Goal: Information Seeking & Learning: Find specific fact

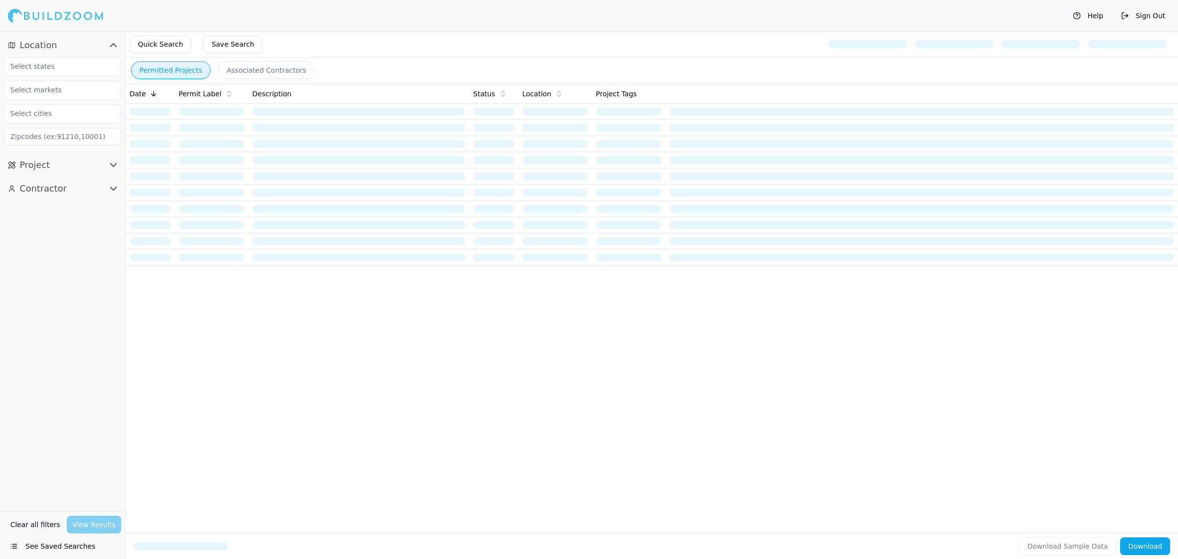
click at [64, 76] on div at bounding box center [62, 67] width 117 height 20
click at [72, 60] on input "text" at bounding box center [56, 66] width 104 height 18
type input "[PERSON_NAME]"
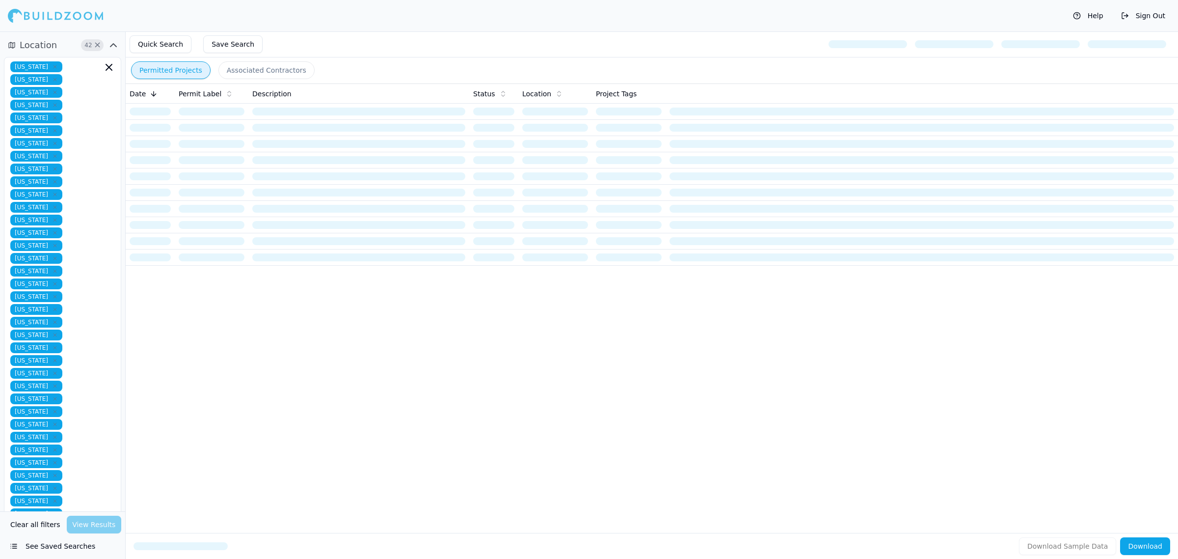
click at [469, 346] on div "Date Permit Label Description Status Location Project Tags" at bounding box center [652, 292] width 1053 height 418
click at [77, 441] on div "Florida Alabama Alaska Arizona Arkansas California Colorado Connecticut Delawar…" at bounding box center [62, 328] width 105 height 534
click at [88, 431] on div "Florida Alabama Alaska Arizona Arkansas California Colorado Connecticut Delawar…" at bounding box center [62, 385] width 105 height 649
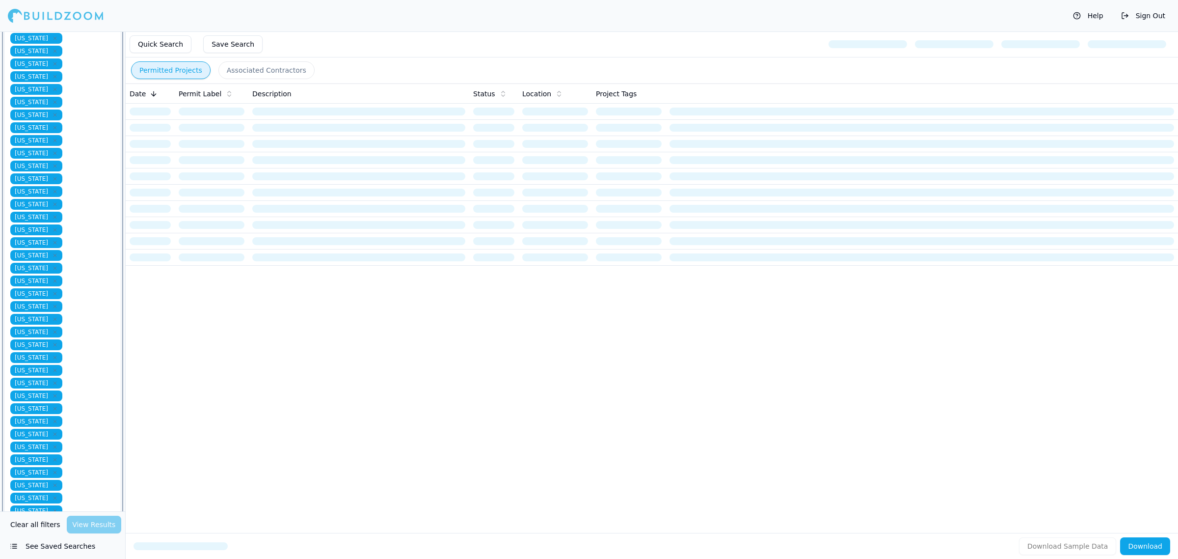
drag, startPoint x: 68, startPoint y: 376, endPoint x: 0, endPoint y: 306, distance: 97.6
click at [0, 305] on div "Location 51 × Florida Alabama Alaska Arizona Arkansas California Colorado Conne…" at bounding box center [62, 256] width 125 height 758
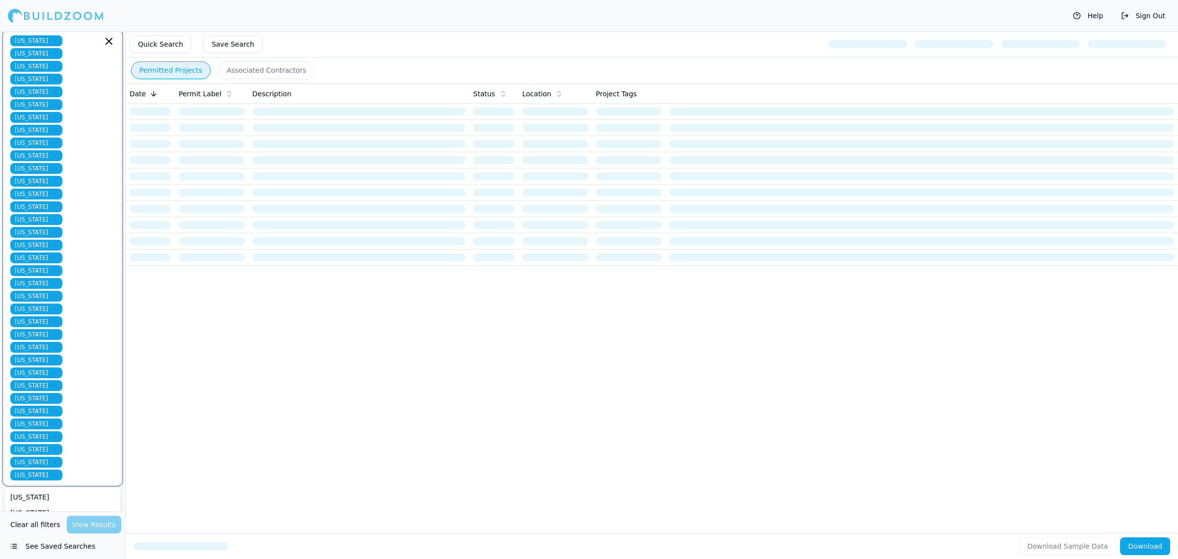
scroll to position [0, 0]
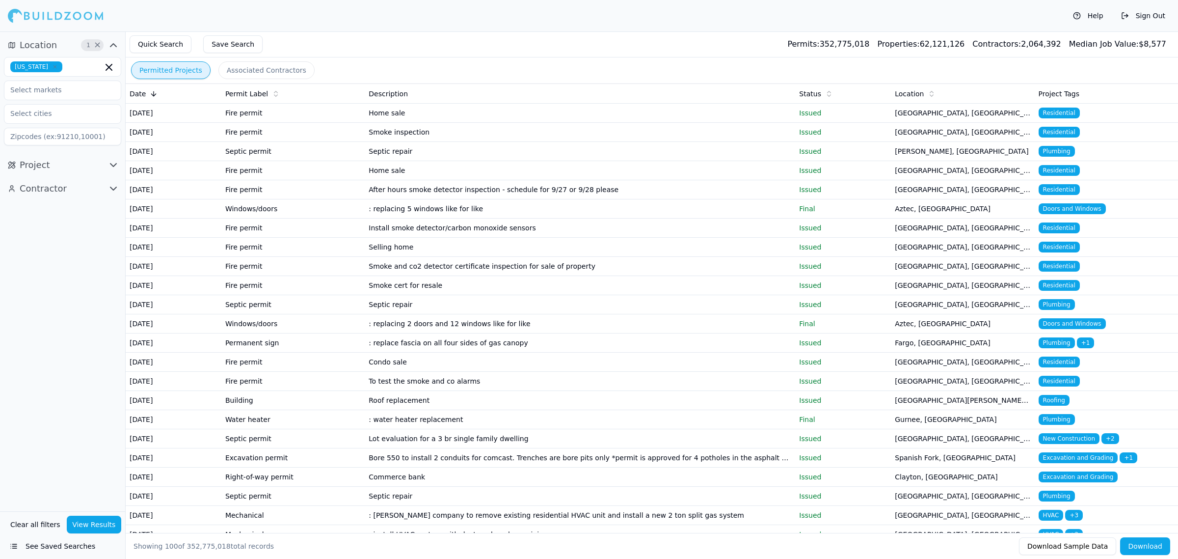
click at [40, 165] on span "Project" at bounding box center [35, 165] width 30 height 14
click at [72, 381] on button "Contractor" at bounding box center [62, 378] width 117 height 16
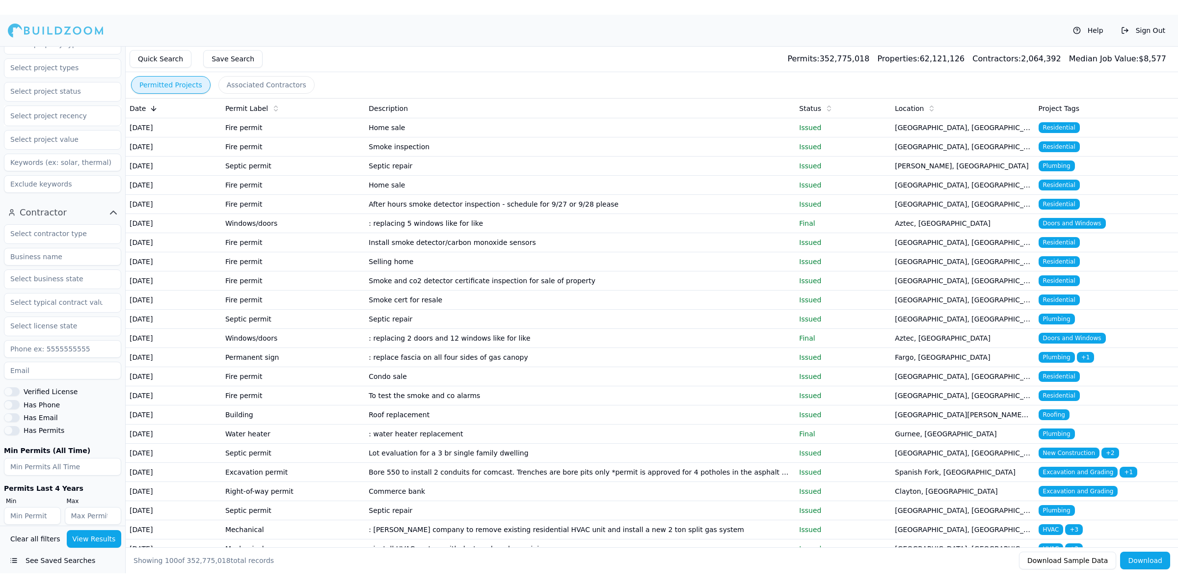
scroll to position [191, 0]
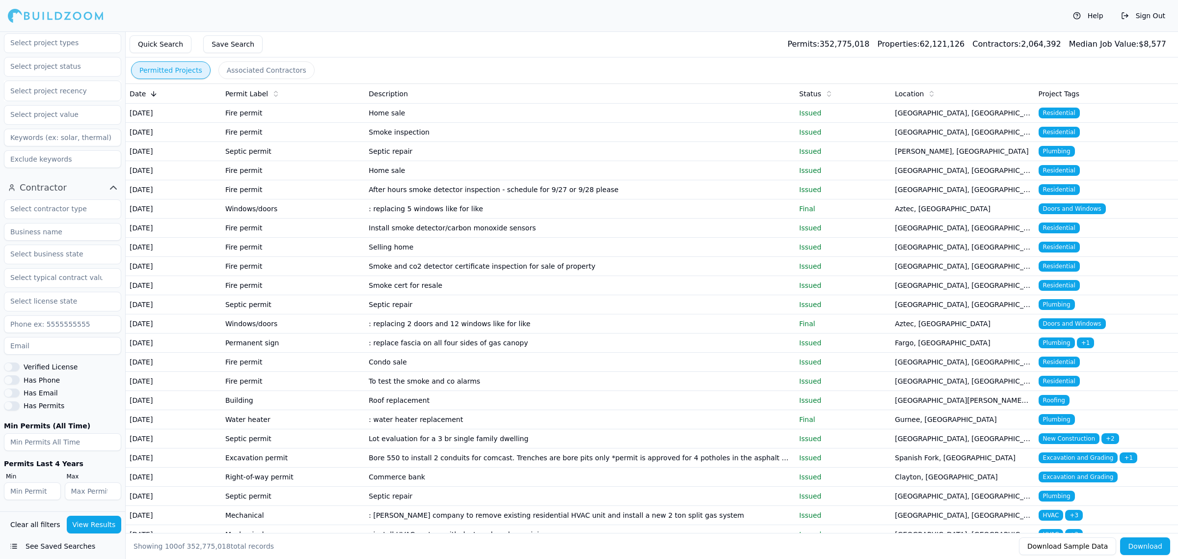
click at [75, 234] on input at bounding box center [62, 232] width 117 height 18
type input "ARGA Construction Group"
click at [106, 529] on button "View Results" at bounding box center [94, 525] width 55 height 18
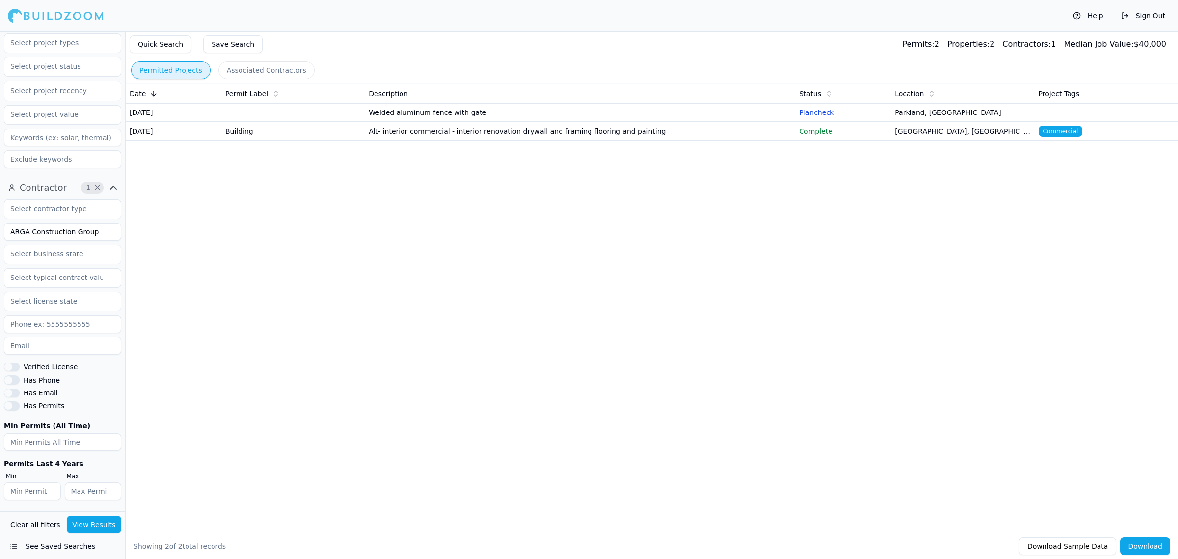
click at [530, 310] on div "Date Permit Label Description Status Location Project Tags [DATE] Welded alumin…" at bounding box center [652, 292] width 1053 height 418
click at [755, 268] on div "Date Permit Label Description Status Location Project Tags [DATE] Welded alumin…" at bounding box center [652, 292] width 1053 height 418
click at [501, 138] on td "Alt- interior commercial - interior renovation drywall and framing flooring and…" at bounding box center [580, 131] width 431 height 19
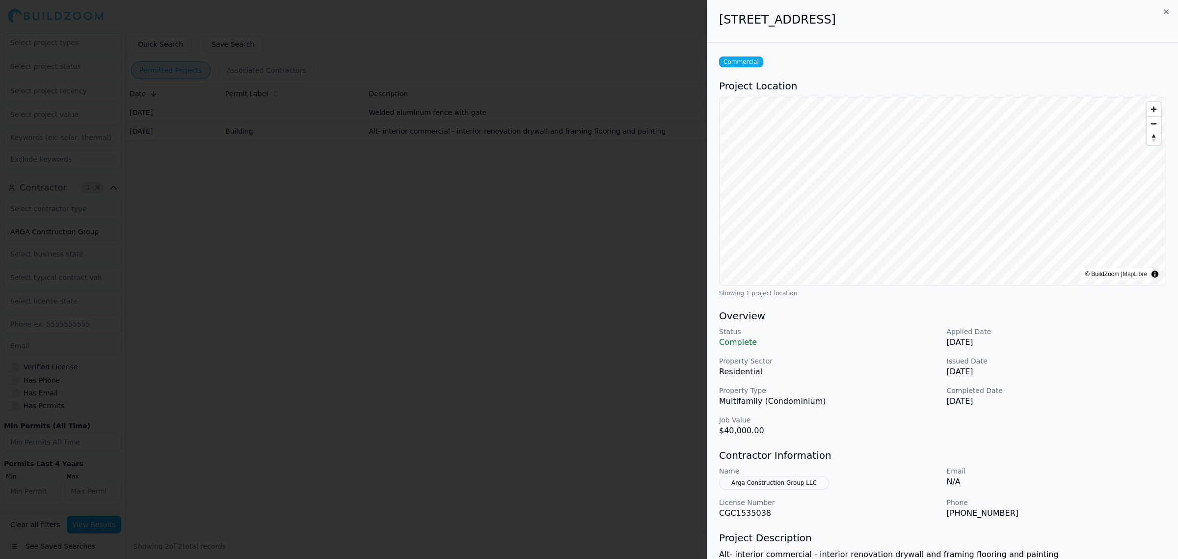
click at [781, 398] on p "Multifamily (Condominium)" at bounding box center [829, 401] width 220 height 12
click at [894, 448] on h3 "Contractor Information" at bounding box center [942, 455] width 447 height 14
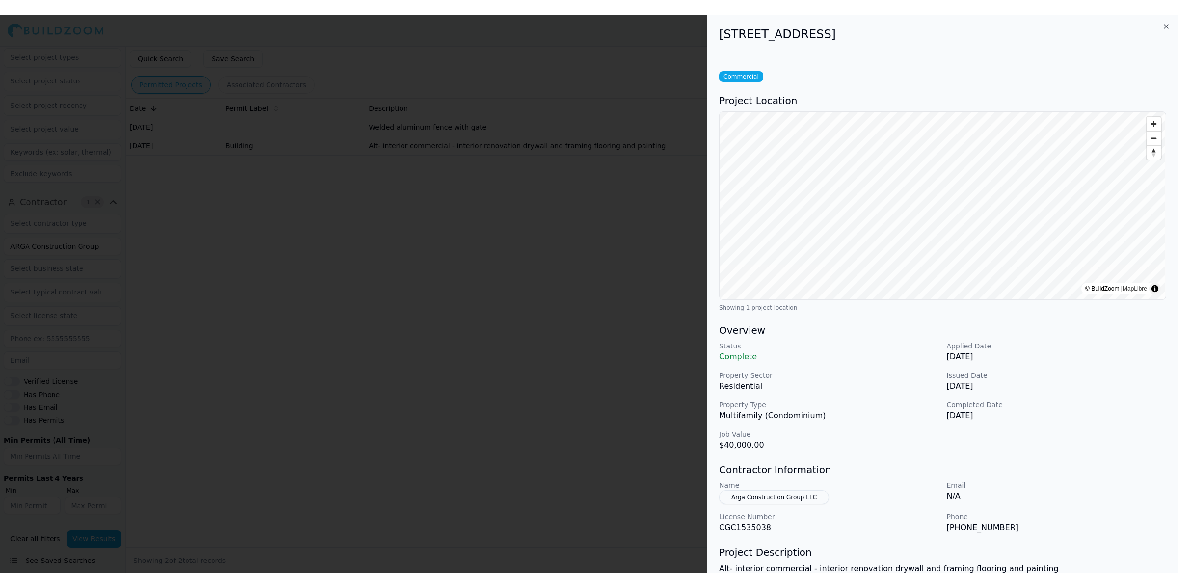
scroll to position [161, 0]
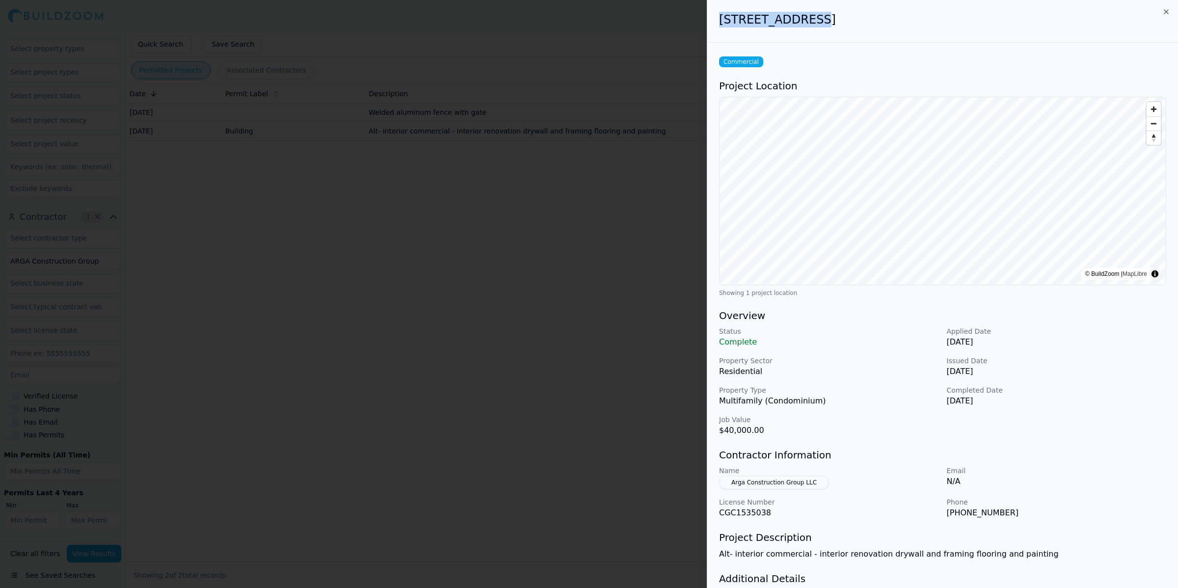
drag, startPoint x: 717, startPoint y: 19, endPoint x: 805, endPoint y: 23, distance: 88.0
click at [805, 23] on div "[STREET_ADDRESS]" at bounding box center [943, 21] width 471 height 43
copy h2 "2751 S Ocean Dr"
drag, startPoint x: 909, startPoint y: 45, endPoint x: 895, endPoint y: 38, distance: 16.1
click at [909, 45] on div "Commercial Project Location © BuildZoom | MapLibre Showing 1 project location O…" at bounding box center [943, 348] width 471 height 610
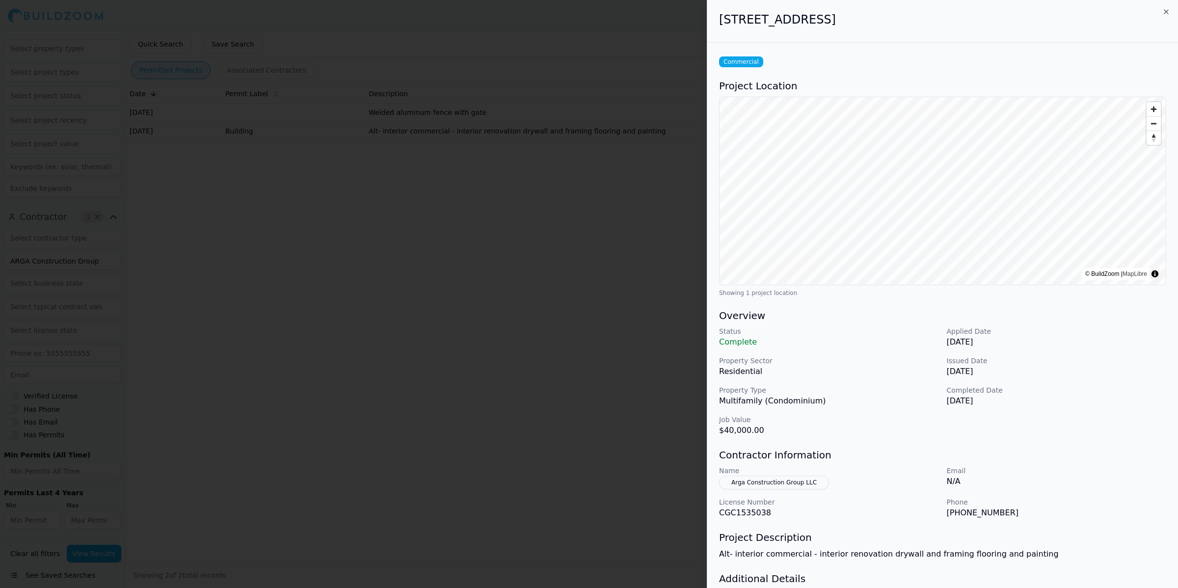
drag, startPoint x: 887, startPoint y: 21, endPoint x: 815, endPoint y: 25, distance: 71.8
click at [815, 25] on h2 "[STREET_ADDRESS]" at bounding box center [942, 20] width 447 height 16
copy h2 "[GEOGRAPHIC_DATA], [GEOGRAPHIC_DATA]"
click at [1168, 10] on icon "button" at bounding box center [1167, 12] width 4 height 4
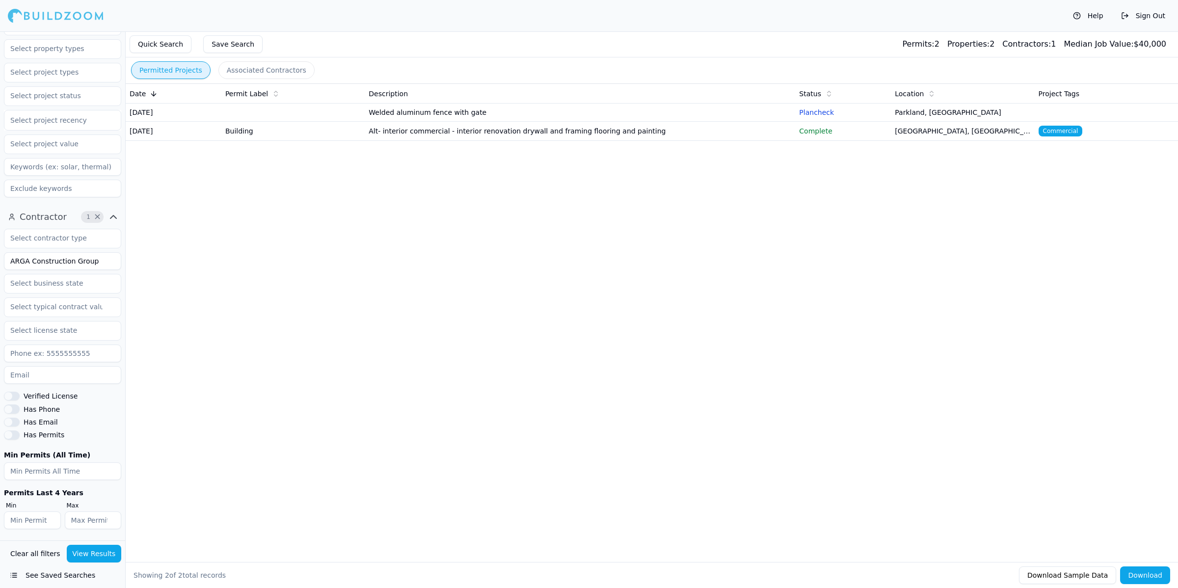
click at [870, 363] on div "Date Permit Label Description Status Location Project Tags [DATE] Welded alumin…" at bounding box center [652, 306] width 1053 height 447
click at [870, 364] on div "Date Permit Label Description Status Location Project Tags [DATE] Welded alumin…" at bounding box center [652, 306] width 1053 height 447
click at [427, 116] on td "Welded aluminum fence with gate" at bounding box center [580, 113] width 431 height 18
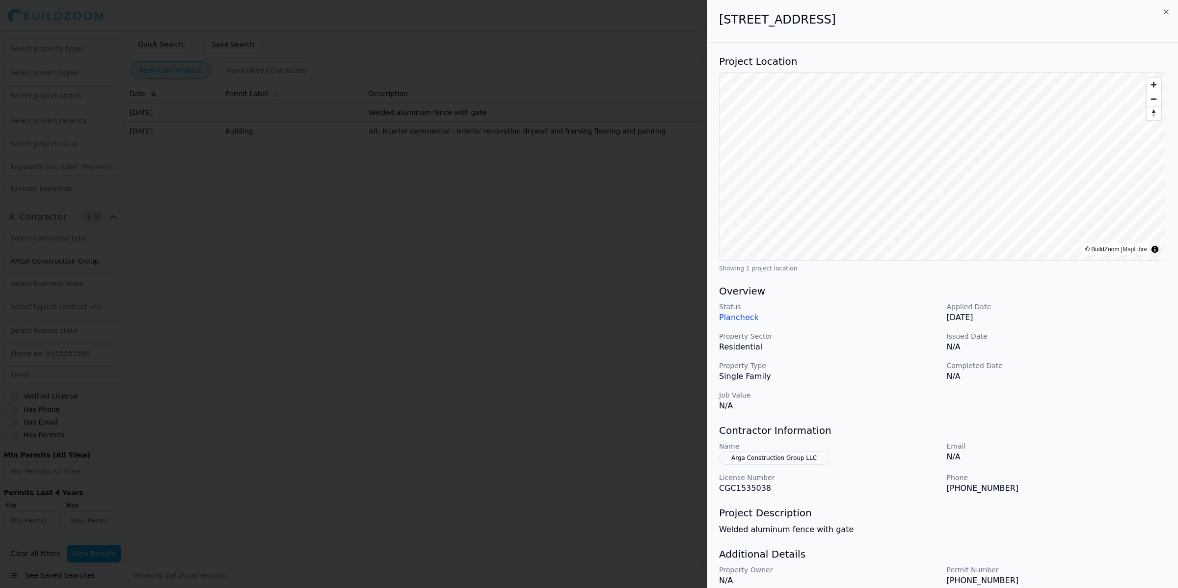
click at [1003, 397] on div "Status Plancheck Applied Date Jul 20, 2025 Property Sector Residential Issued D…" at bounding box center [942, 357] width 447 height 110
click at [749, 455] on button "Arga Construction Group LLC" at bounding box center [774, 458] width 110 height 14
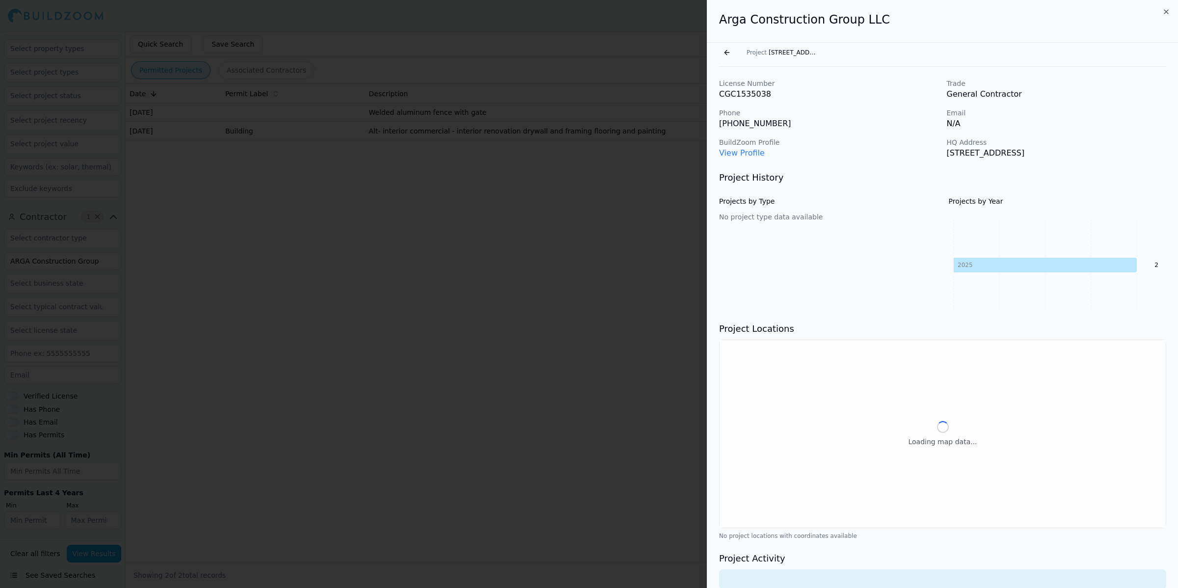
click at [933, 158] on p "View Profile" at bounding box center [829, 153] width 220 height 12
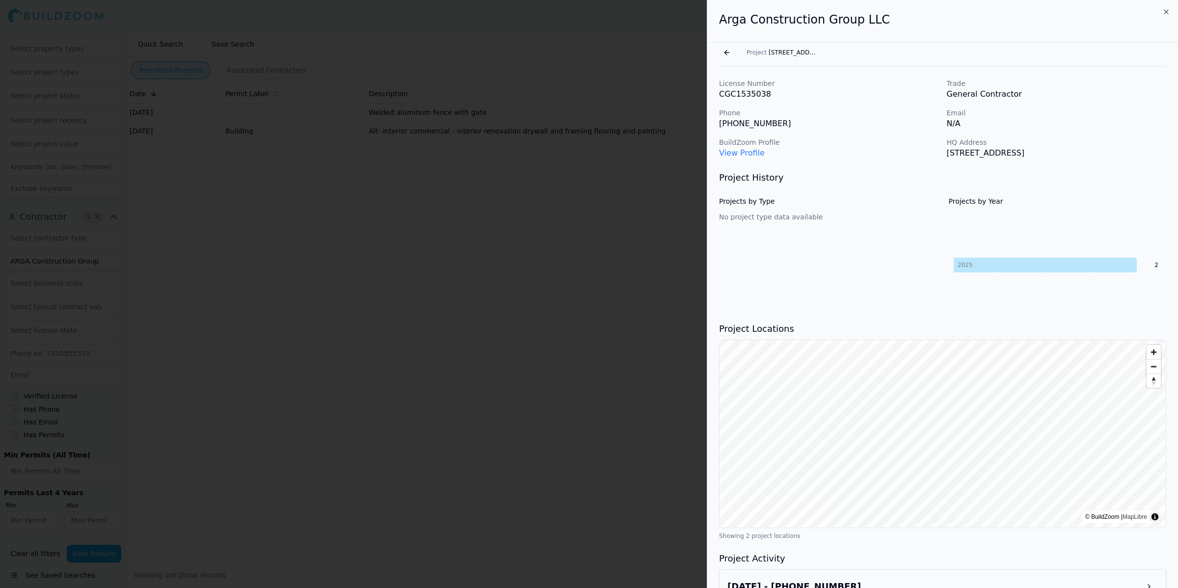
drag, startPoint x: 933, startPoint y: 160, endPoint x: 758, endPoint y: 150, distance: 175.6
click at [934, 160] on div "License Number CGC1535038 Trade General Contractor Phone (305) 833-7242 Email N…" at bounding box center [943, 362] width 471 height 591
click at [726, 157] on link "View Profile" at bounding box center [742, 152] width 46 height 9
click at [455, 279] on div at bounding box center [589, 294] width 1178 height 588
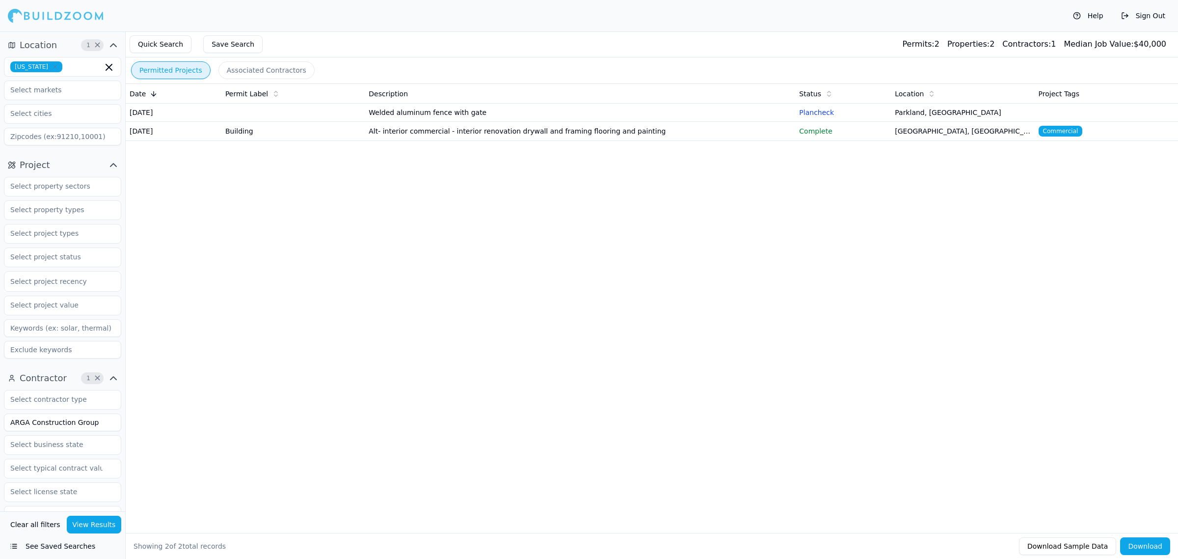
click at [544, 264] on div "Date Permit Label Description Status Location Project Tags [DATE] Welded alumin…" at bounding box center [652, 292] width 1053 height 418
drag, startPoint x: 544, startPoint y: 264, endPoint x: 749, endPoint y: 264, distance: 205.2
click at [571, 264] on div "Date Permit Label Description Status Location Project Tags [DATE] Welded alumin…" at bounding box center [652, 292] width 1053 height 418
click at [892, 286] on div "Date Permit Label Description Status Location Project Tags [DATE] Welded alumin…" at bounding box center [652, 292] width 1053 height 418
click at [822, 141] on td "Complete" at bounding box center [843, 131] width 96 height 19
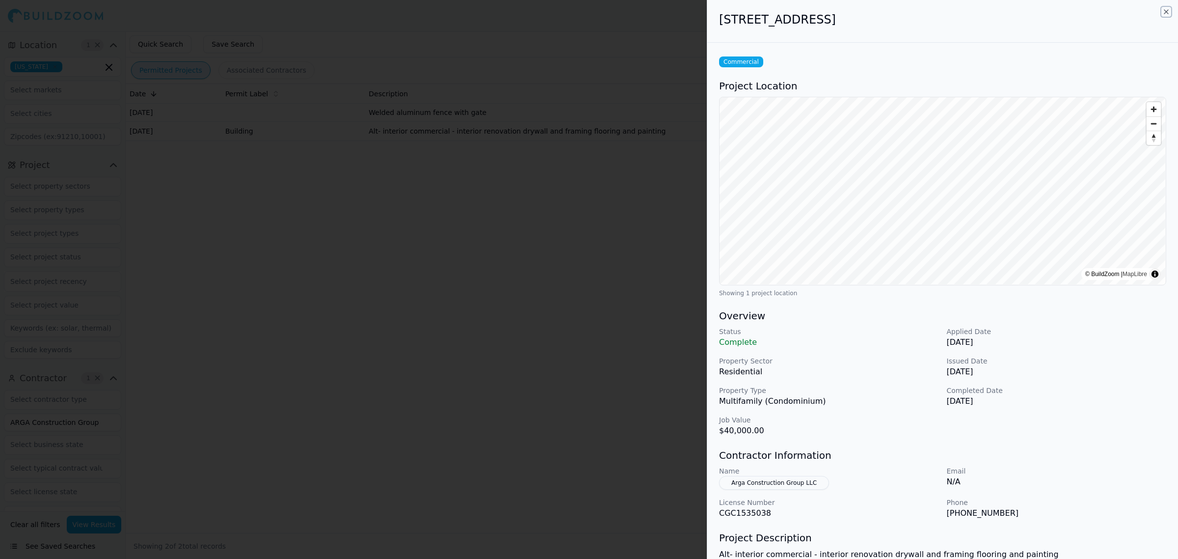
click at [1167, 13] on icon "button" at bounding box center [1167, 12] width 4 height 4
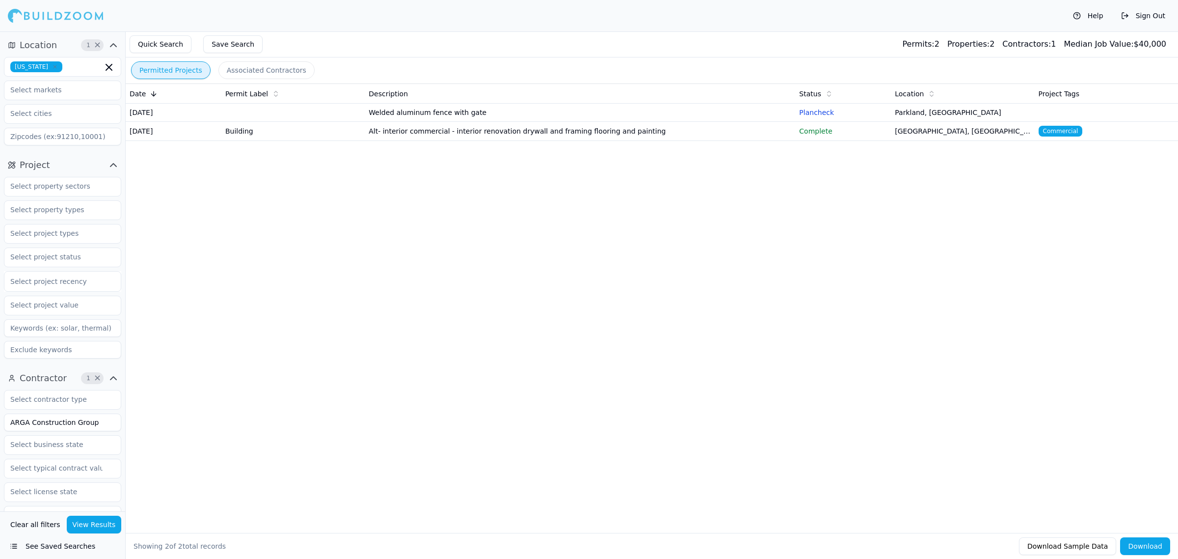
click at [809, 282] on div "Date Permit Label Description Status Location Project Tags [DATE] Welded alumin…" at bounding box center [652, 292] width 1053 height 418
click at [750, 273] on div "Date Permit Label Description Status Location Project Tags [DATE] Welded alumin…" at bounding box center [652, 292] width 1053 height 418
click at [511, 334] on div "Date Permit Label Description Status Location Project Tags [DATE] Welded alumin…" at bounding box center [652, 292] width 1053 height 418
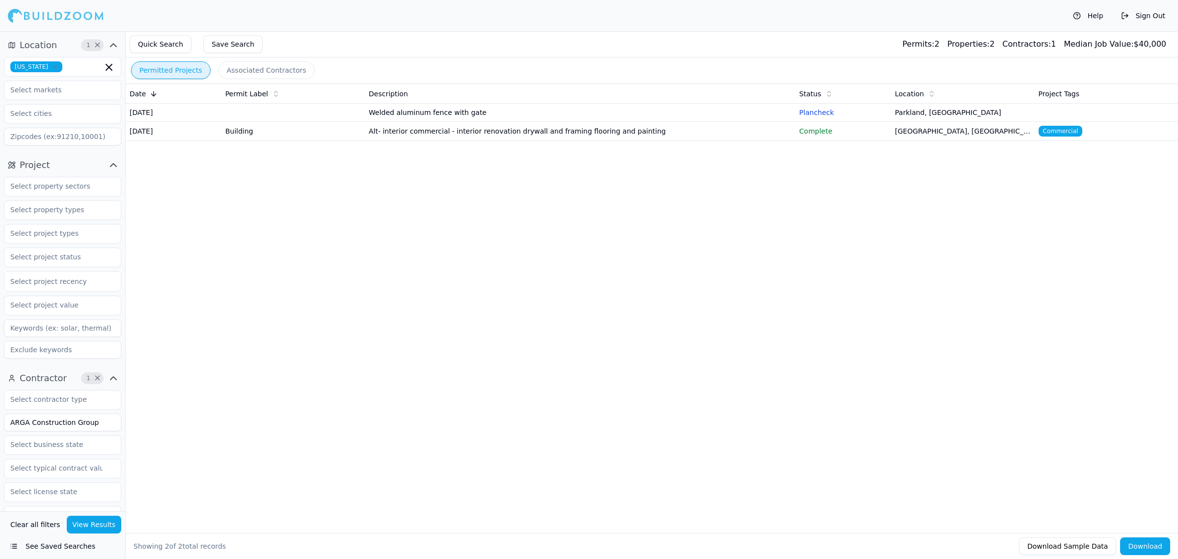
drag, startPoint x: 447, startPoint y: 320, endPoint x: 190, endPoint y: 1, distance: 409.2
click at [439, 304] on div "Date Permit Label Description Status Location Project Tags [DATE] Welded alumin…" at bounding box center [652, 292] width 1053 height 418
drag, startPoint x: 512, startPoint y: 354, endPoint x: 393, endPoint y: 122, distance: 260.9
click at [505, 322] on div "Date Permit Label Description Status Location Project Tags [DATE] Welded alumin…" at bounding box center [652, 292] width 1053 height 418
